Goal: Information Seeking & Learning: Understand process/instructions

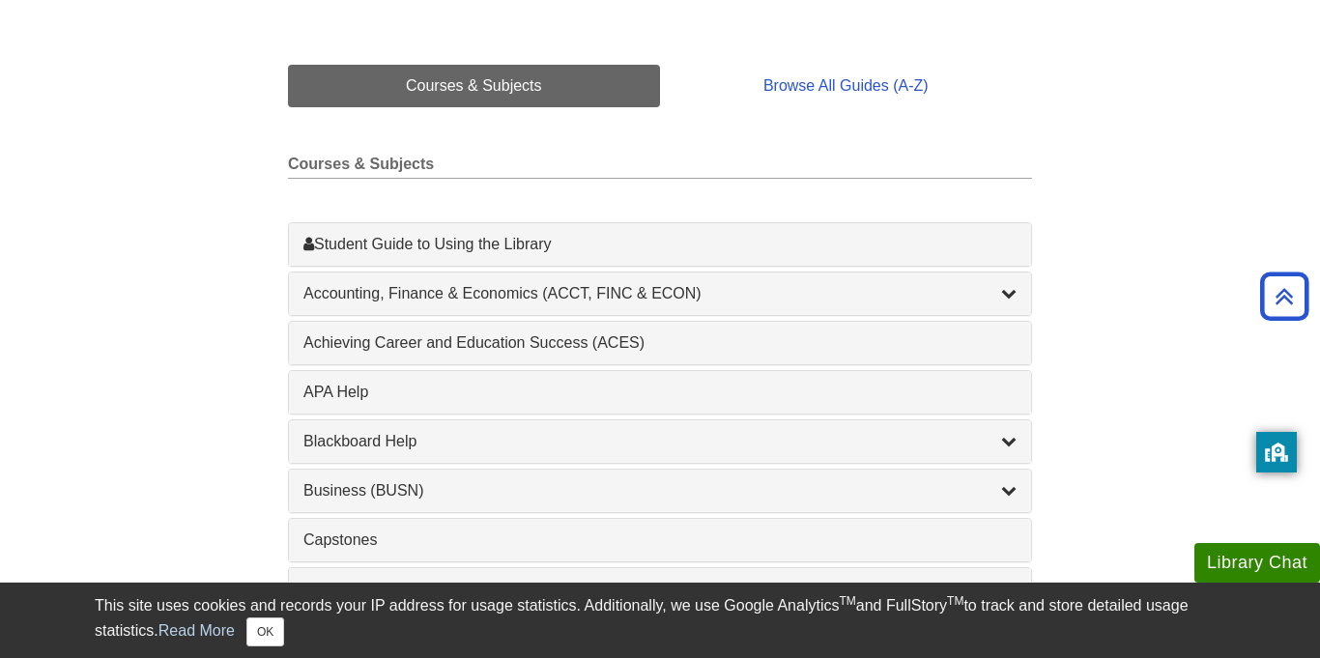
scroll to position [437, 0]
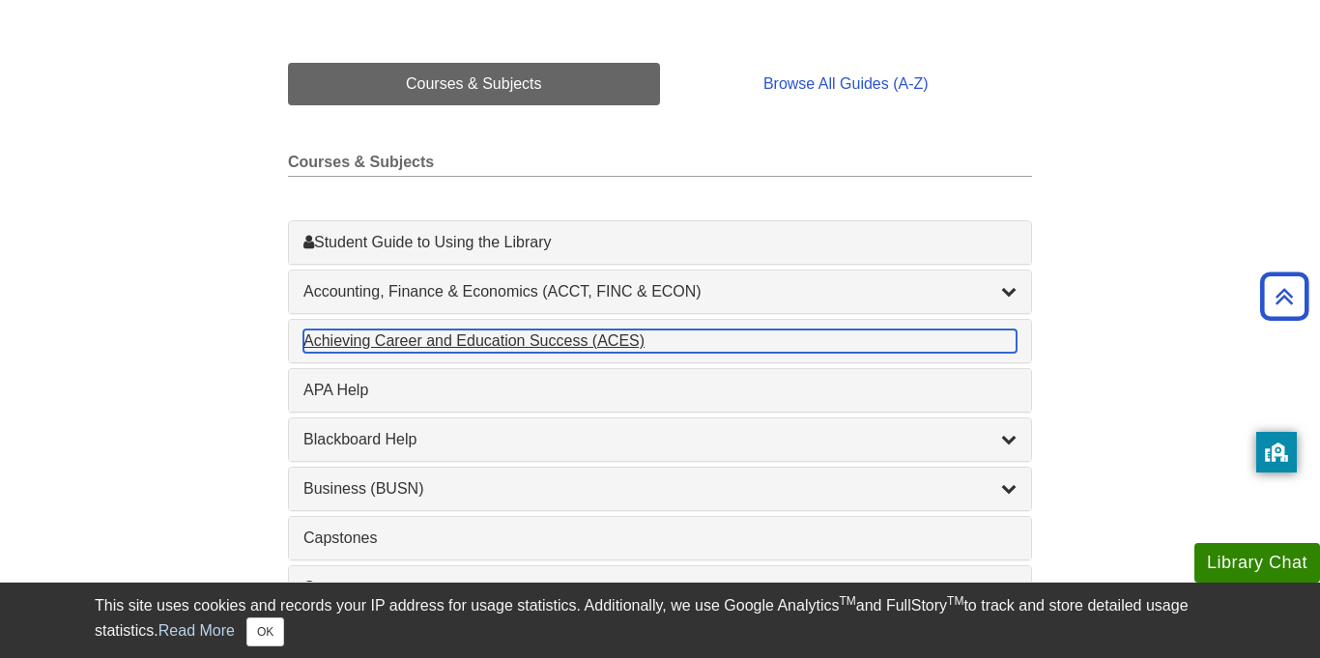
click at [482, 334] on div "Achieving Career and Education Success (ACES) , 1 guides" at bounding box center [659, 340] width 713 height 23
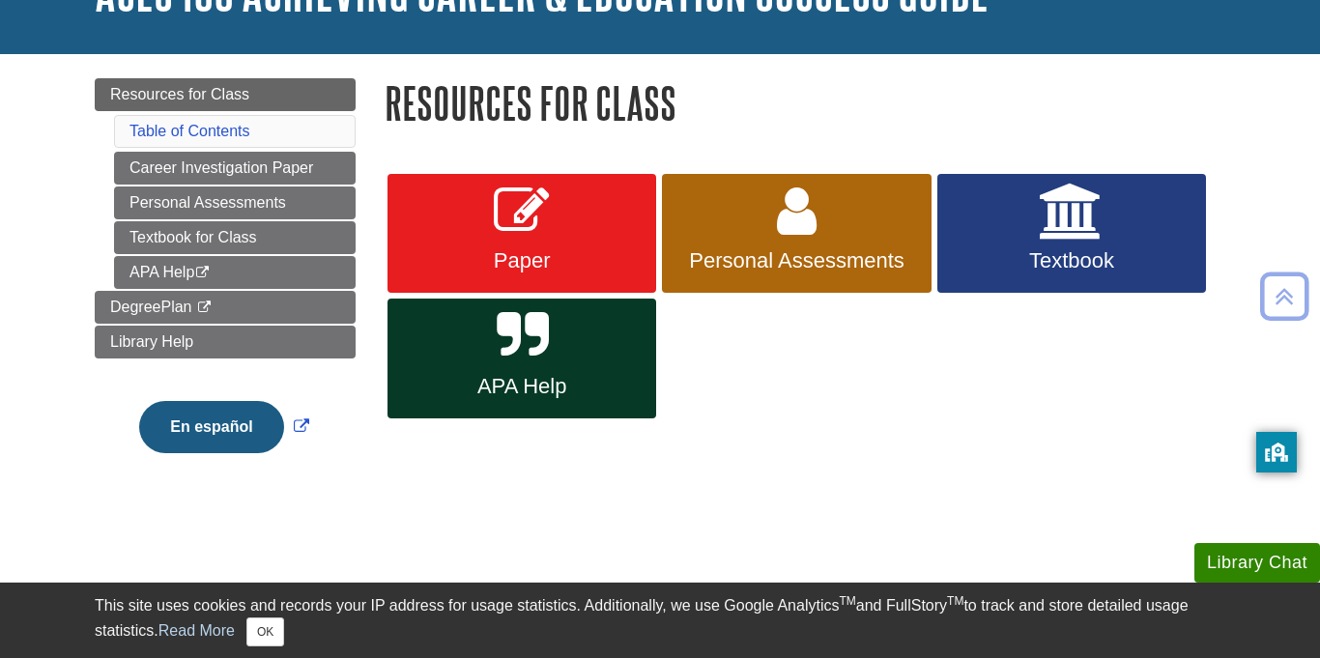
scroll to position [160, 0]
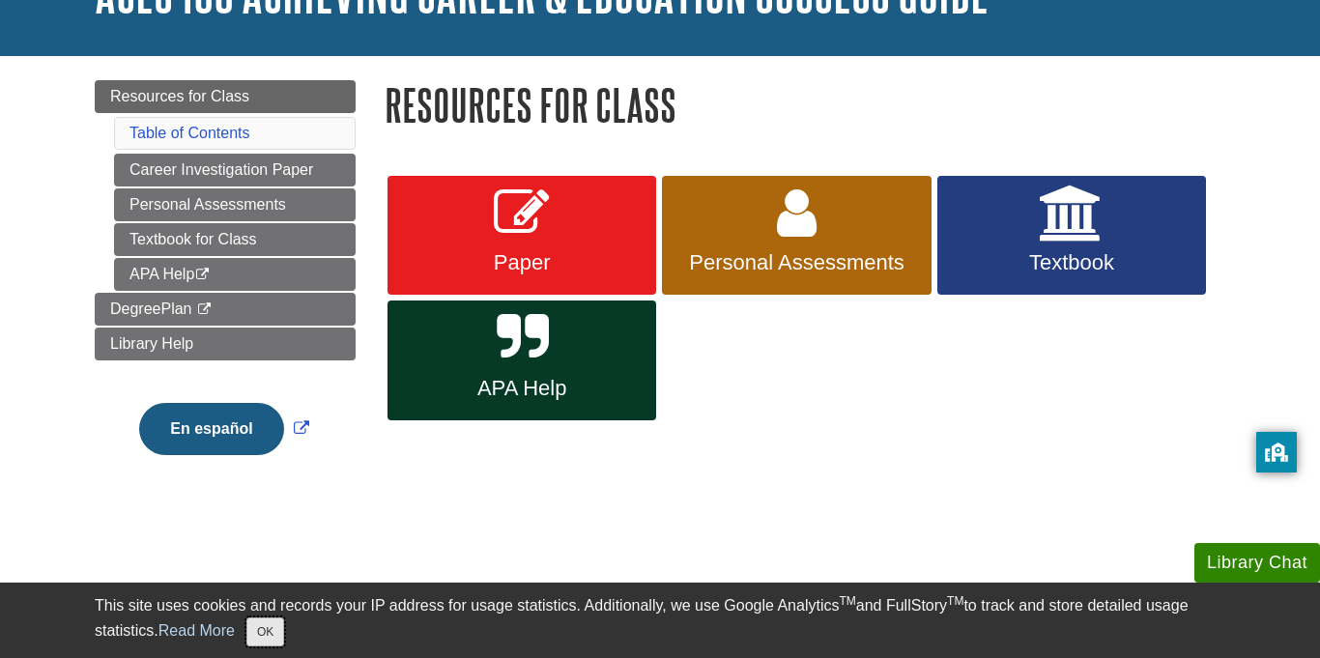
click at [251, 636] on button "OK" at bounding box center [265, 631] width 38 height 29
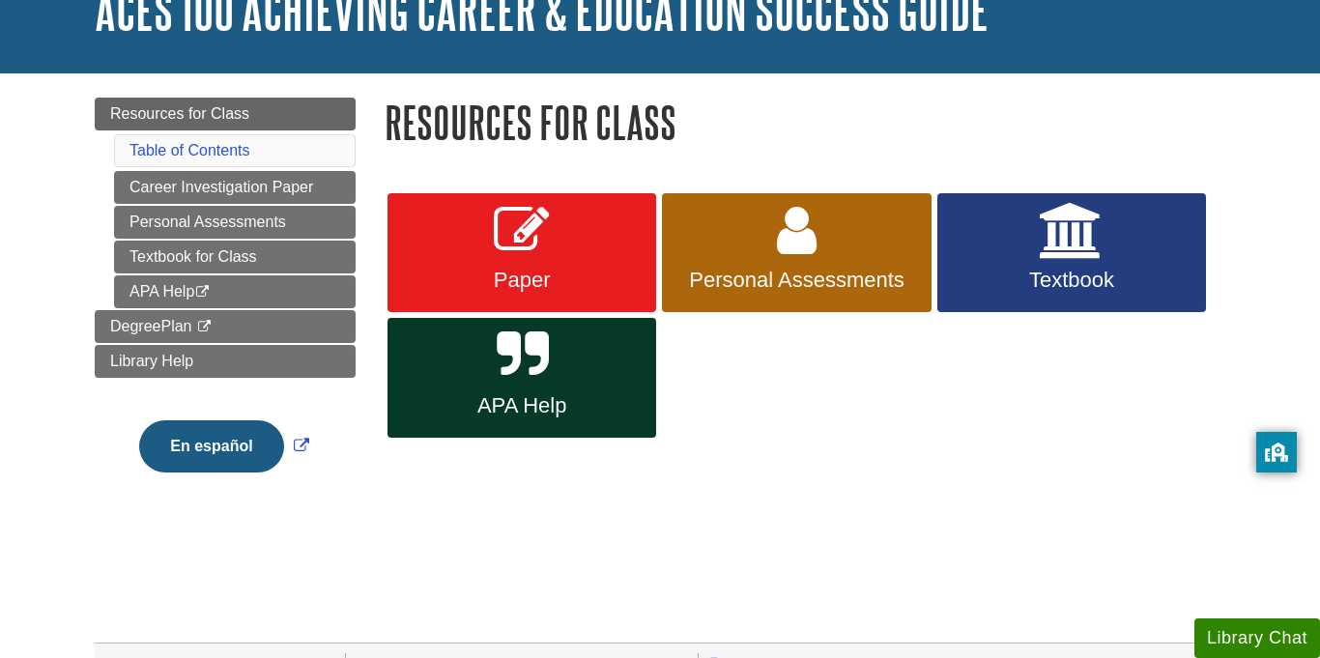
scroll to position [150, 0]
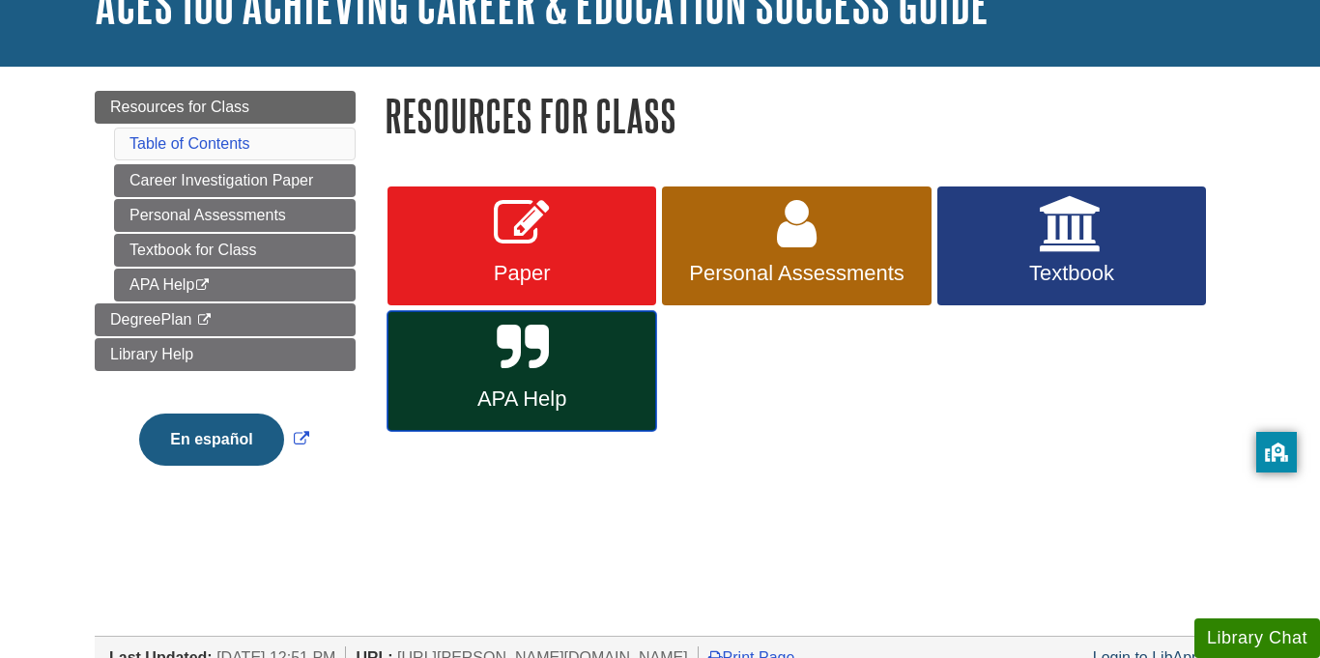
click at [546, 405] on span "APA Help" at bounding box center [522, 398] width 240 height 25
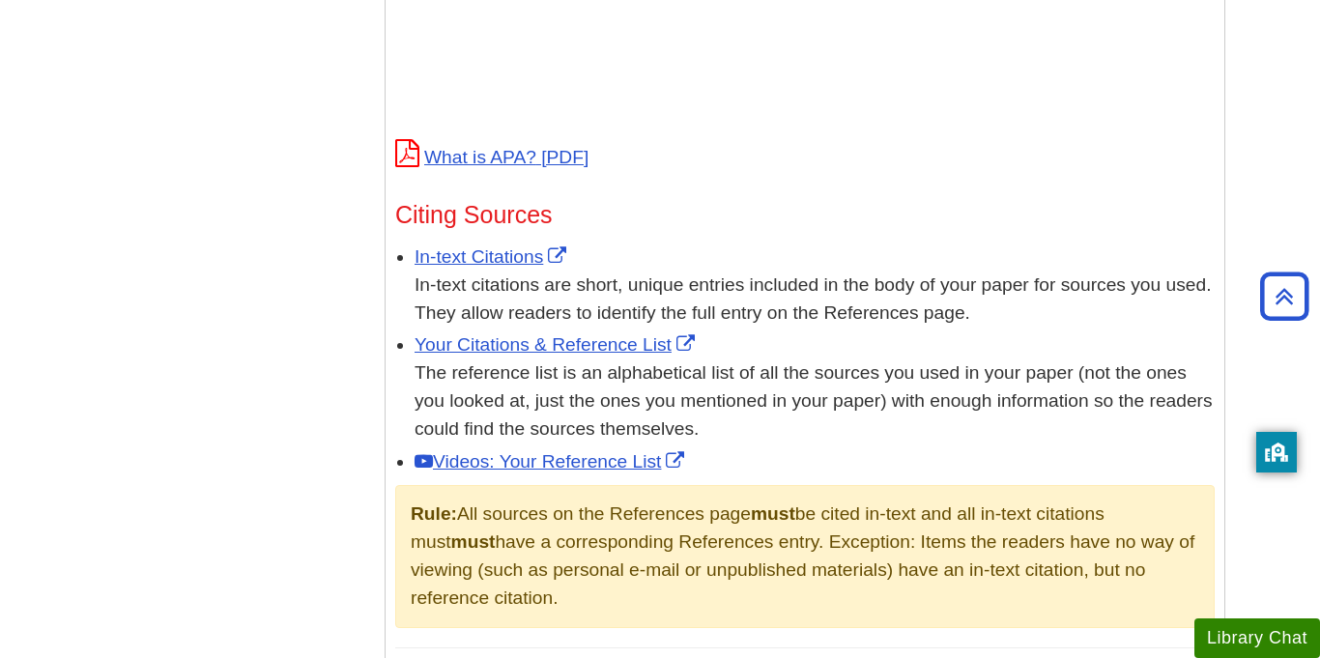
scroll to position [976, 0]
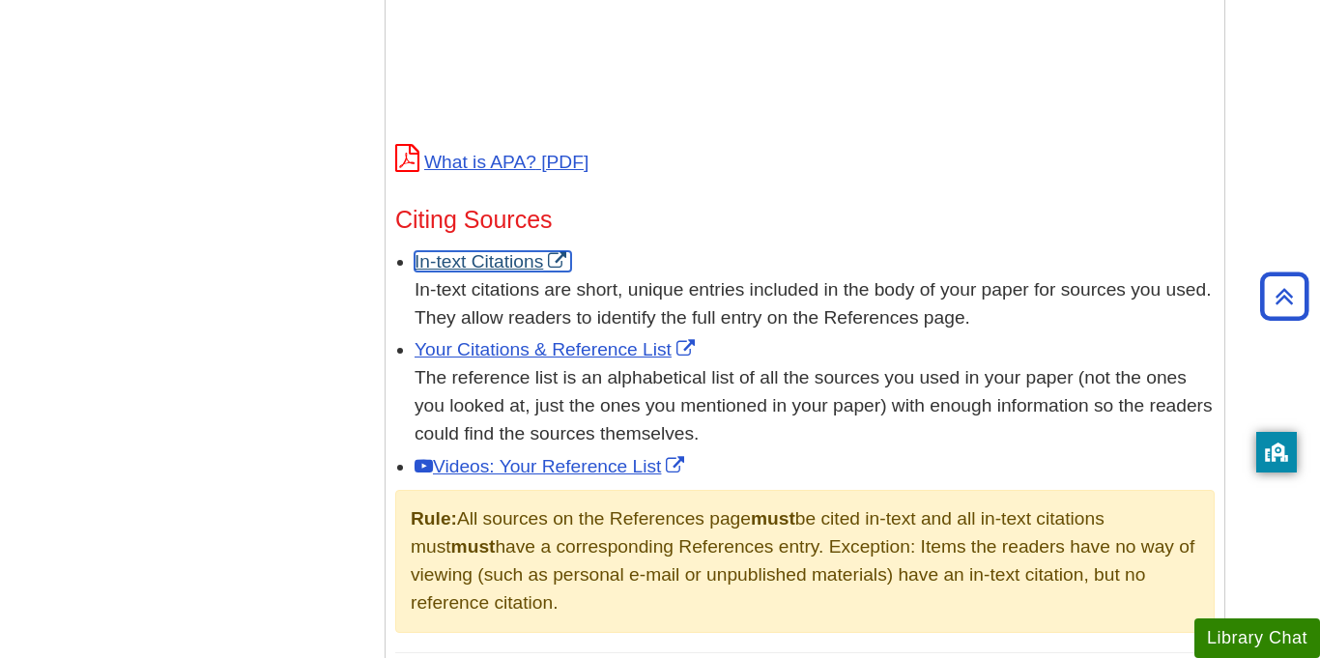
click at [457, 251] on link "In-text Citations" at bounding box center [493, 261] width 157 height 20
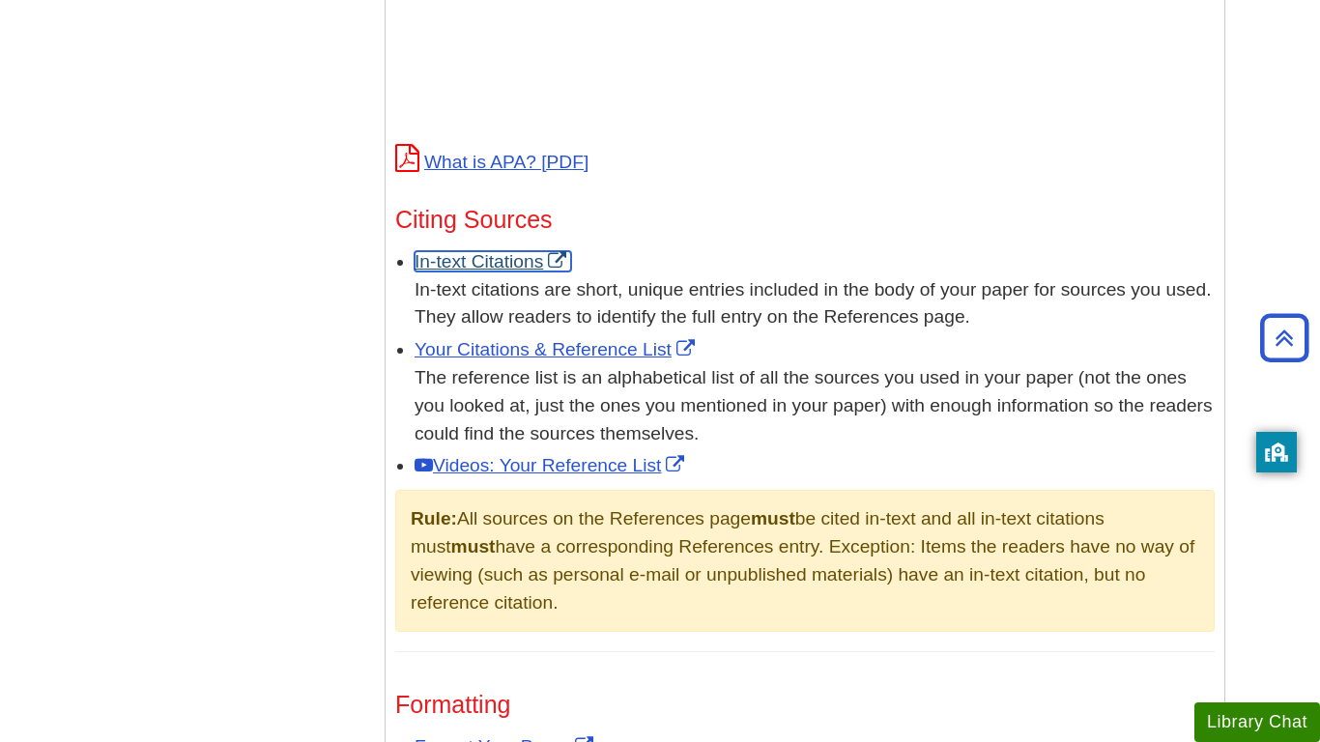
scroll to position [0, 0]
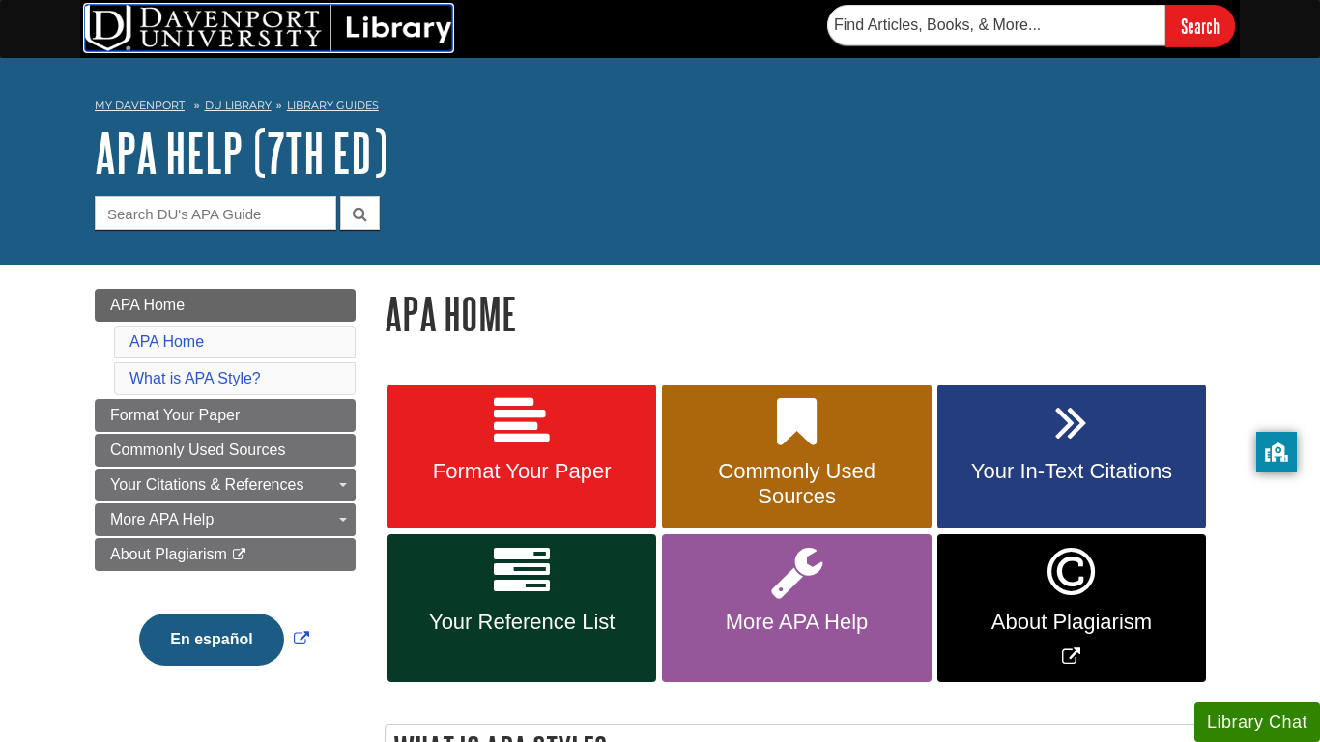
click at [251, 38] on img at bounding box center [268, 28] width 367 height 46
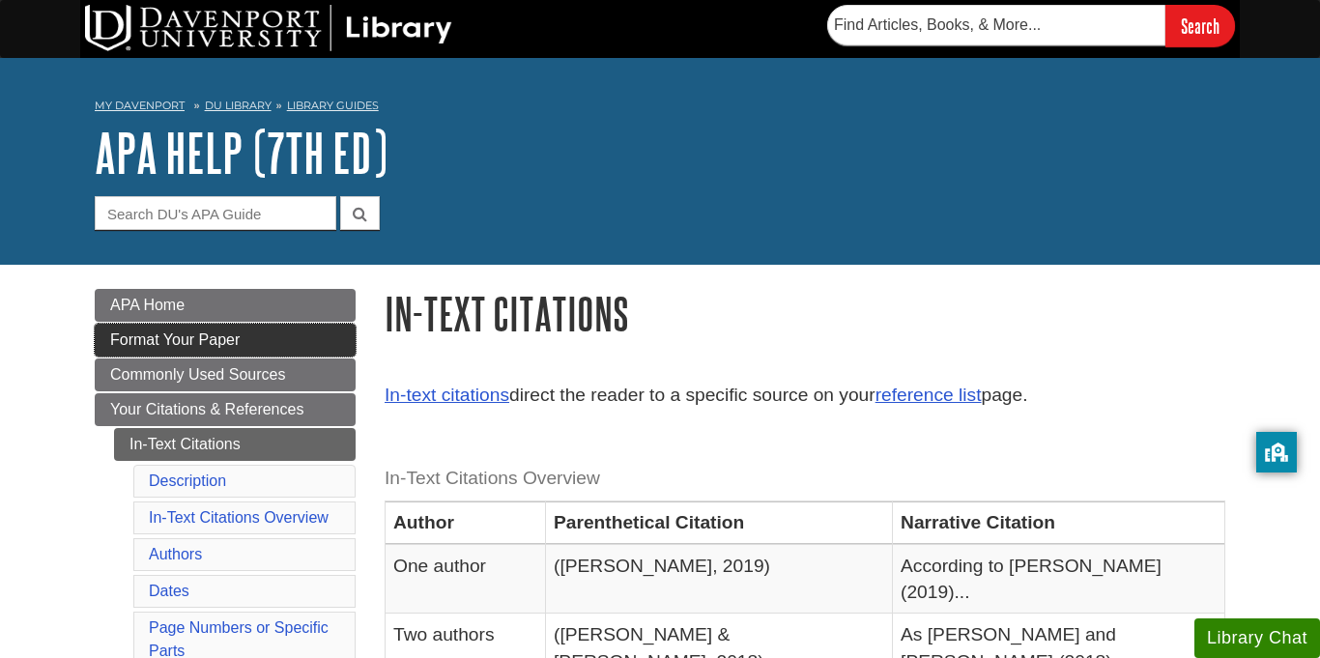
click at [220, 350] on link "Format Your Paper" at bounding box center [225, 340] width 261 height 33
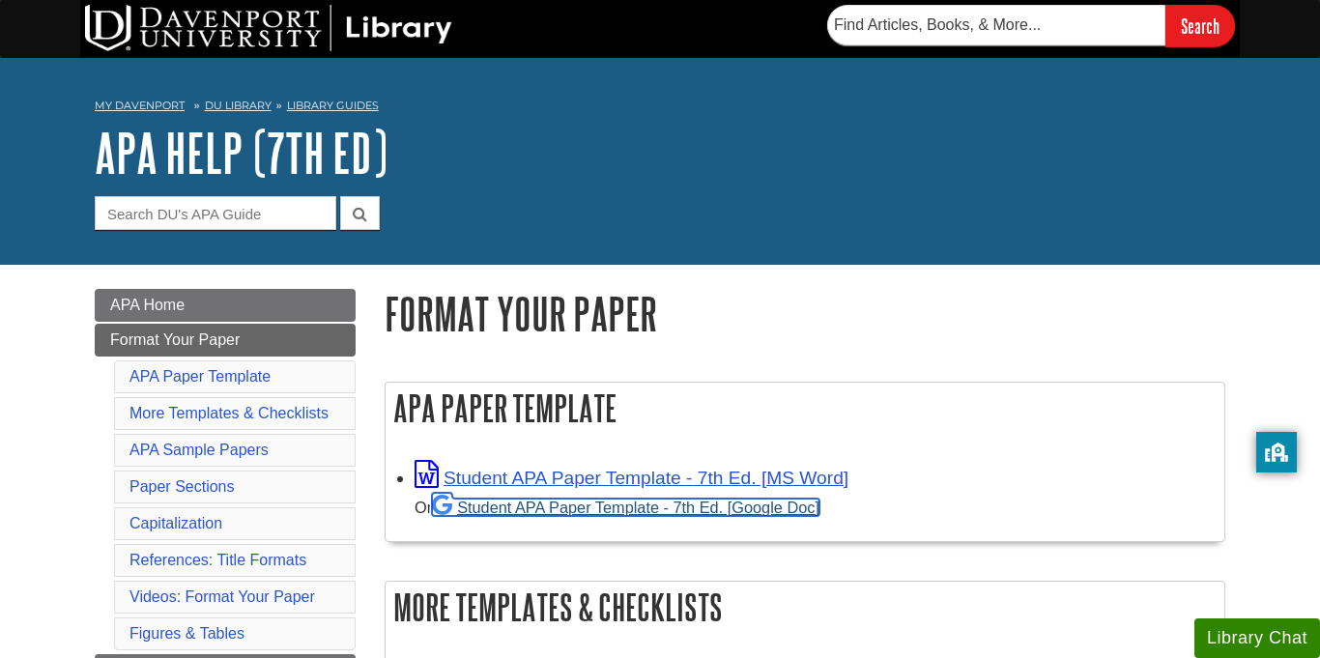
click at [541, 511] on link "Student APA Paper Template - 7th Ed. [Google Doc]" at bounding box center [625, 507] width 387 height 17
